Goal: Task Accomplishment & Management: Manage account settings

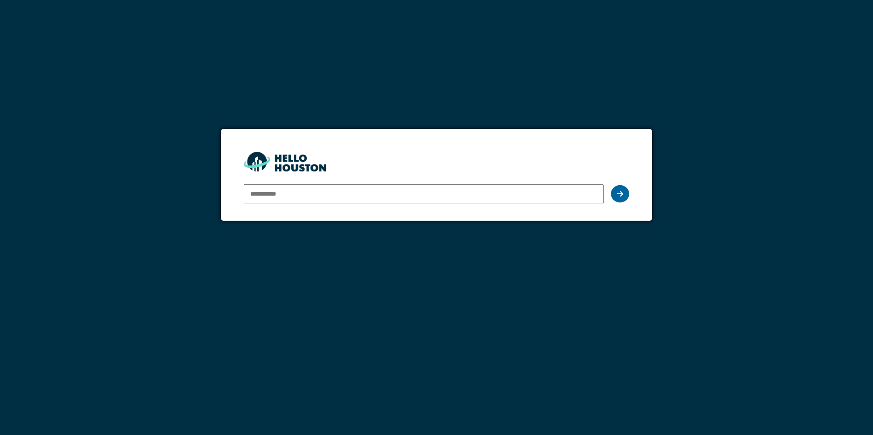
type input "**********"
click at [621, 195] on icon at bounding box center [620, 193] width 6 height 7
